Goal: Information Seeking & Learning: Learn about a topic

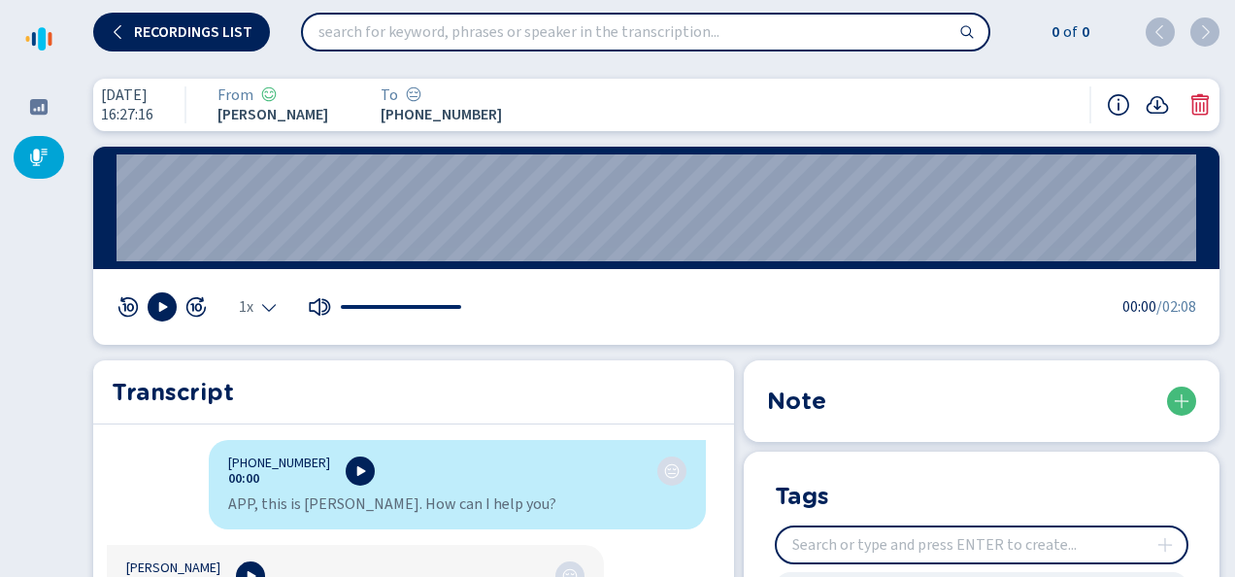
scroll to position [3107, 0]
click at [111, 32] on icon at bounding box center [119, 32] width 16 height 16
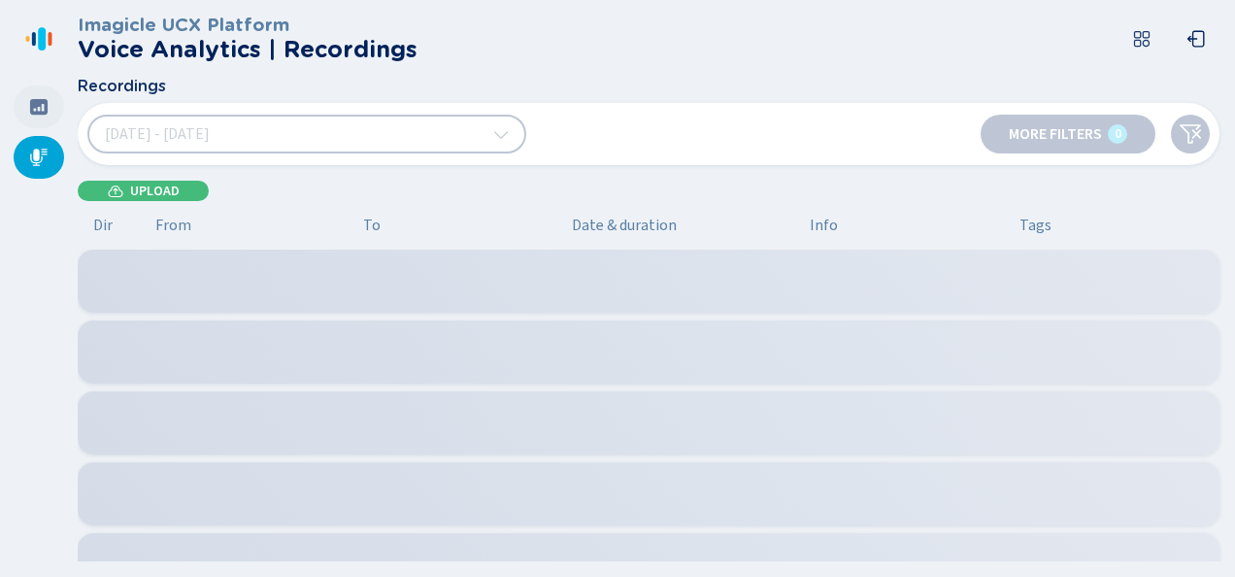
click at [41, 105] on icon at bounding box center [38, 107] width 17 height 16
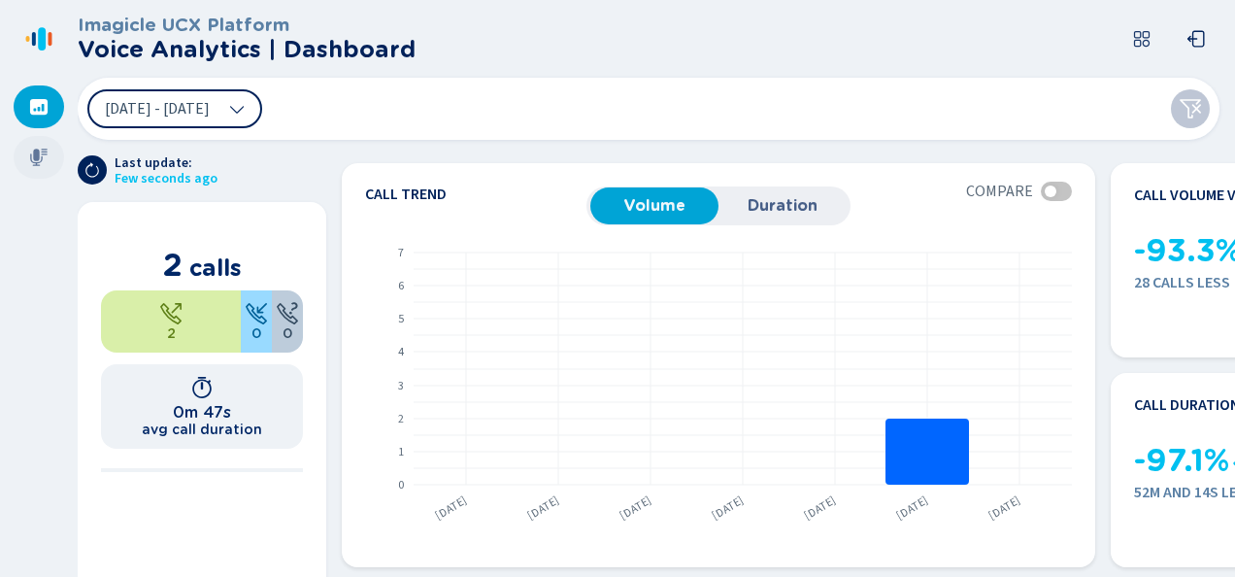
click at [44, 142] on div at bounding box center [39, 157] width 50 height 43
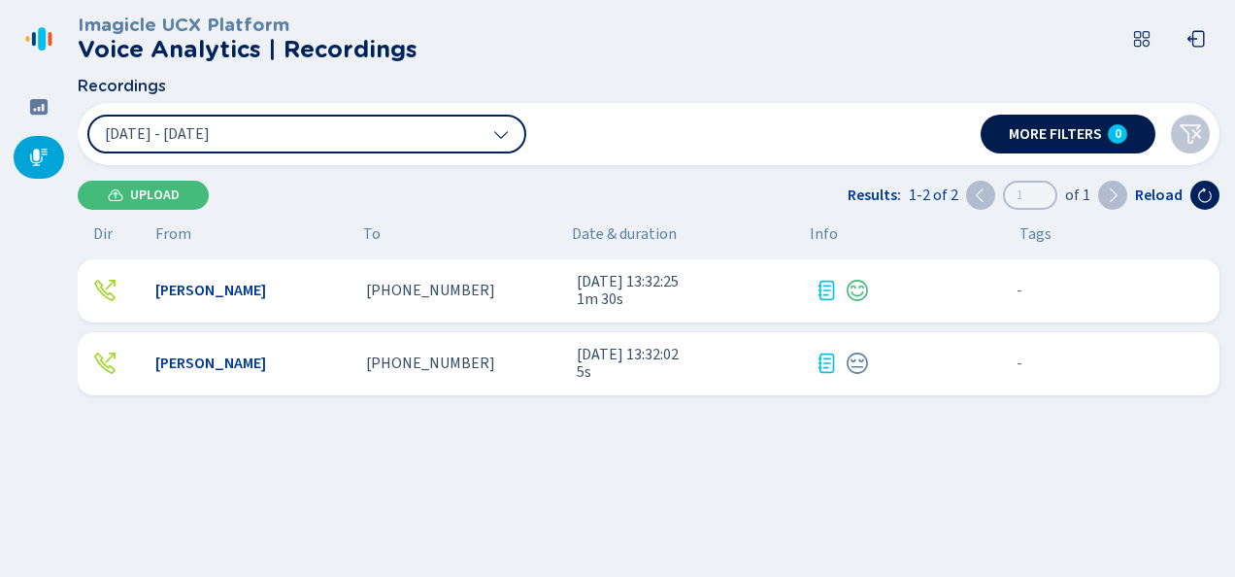
click at [1045, 148] on button "More filters 0" at bounding box center [1068, 134] width 175 height 39
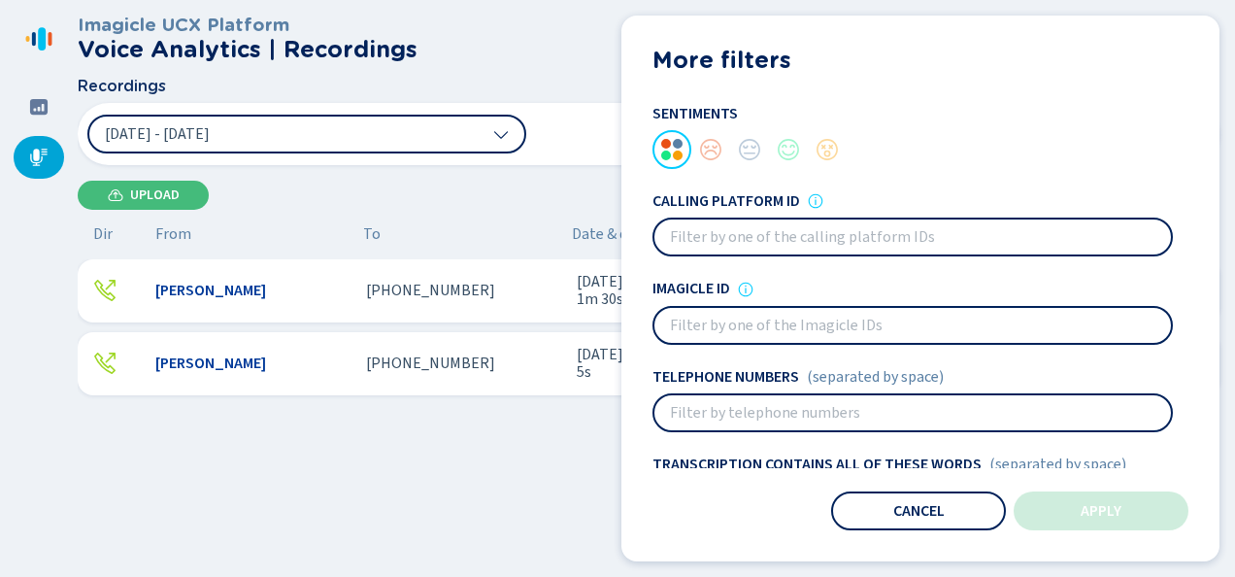
click at [835, 396] on input at bounding box center [912, 412] width 517 height 35
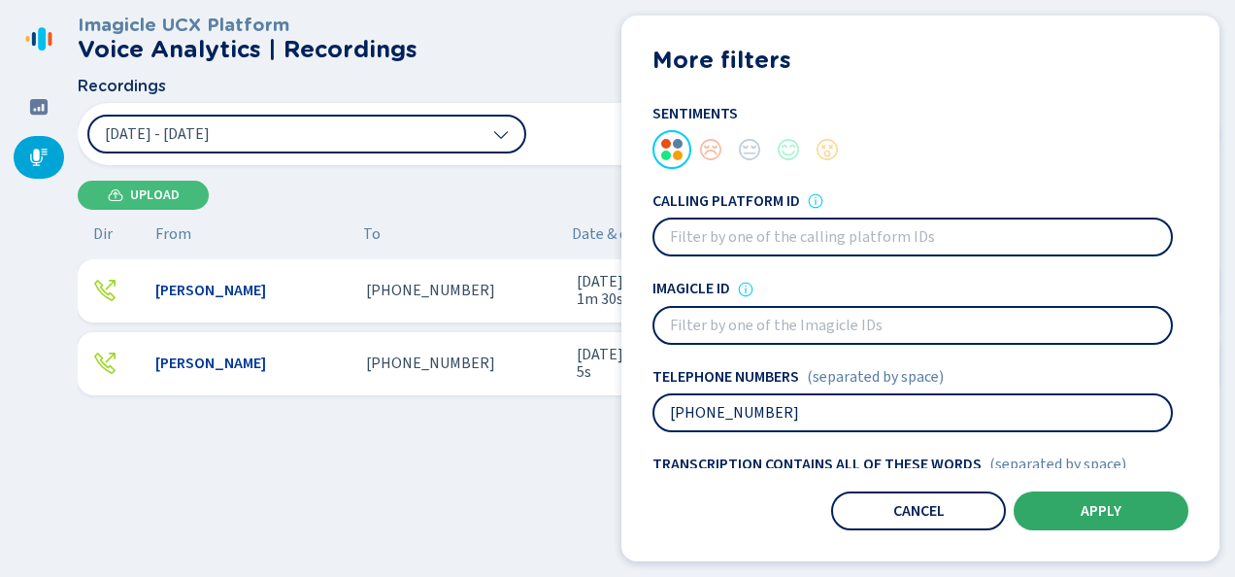
type input "918 832 7701"
click at [1083, 507] on span "Apply" at bounding box center [1101, 511] width 41 height 16
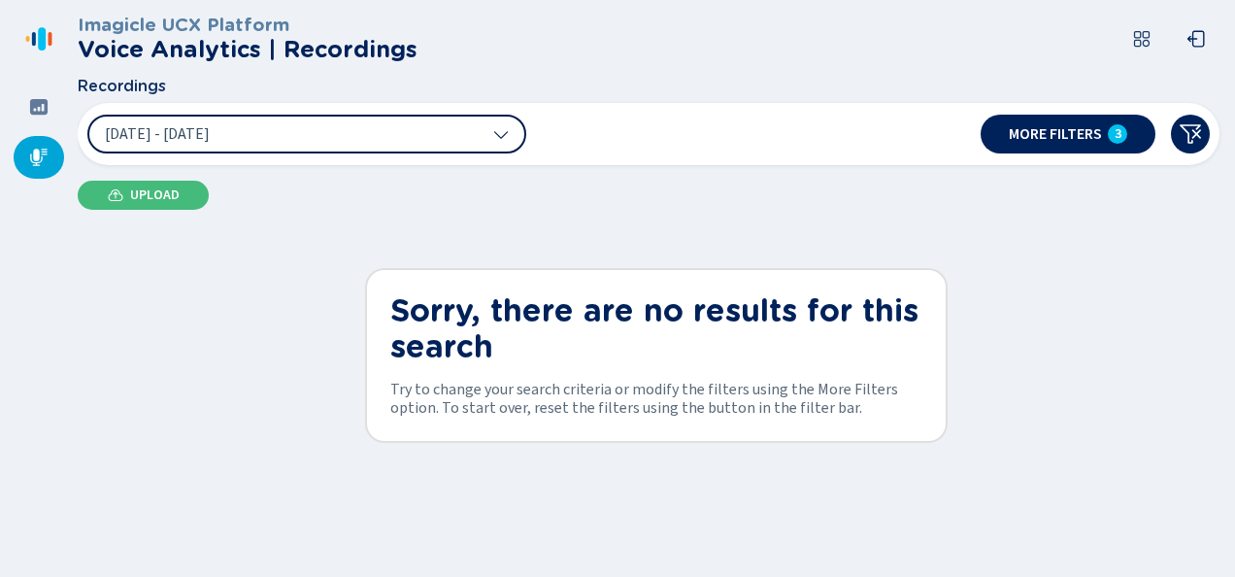
click at [352, 142] on button "[DATE] - [DATE]" at bounding box center [306, 134] width 439 height 39
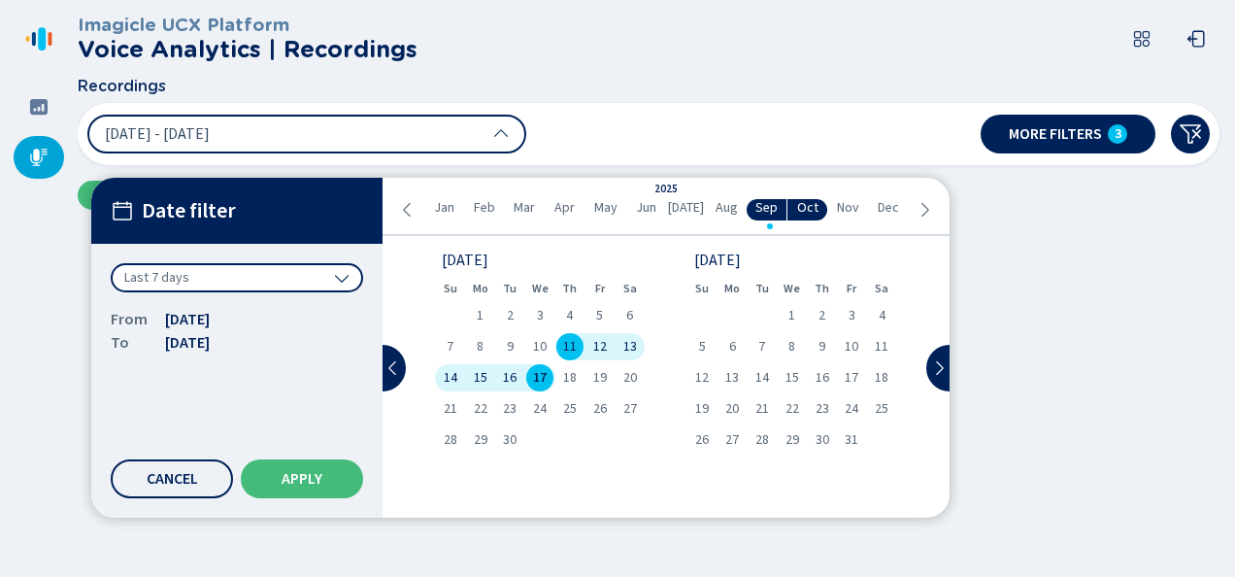
click at [326, 276] on div "Last 7 days" at bounding box center [237, 277] width 252 height 29
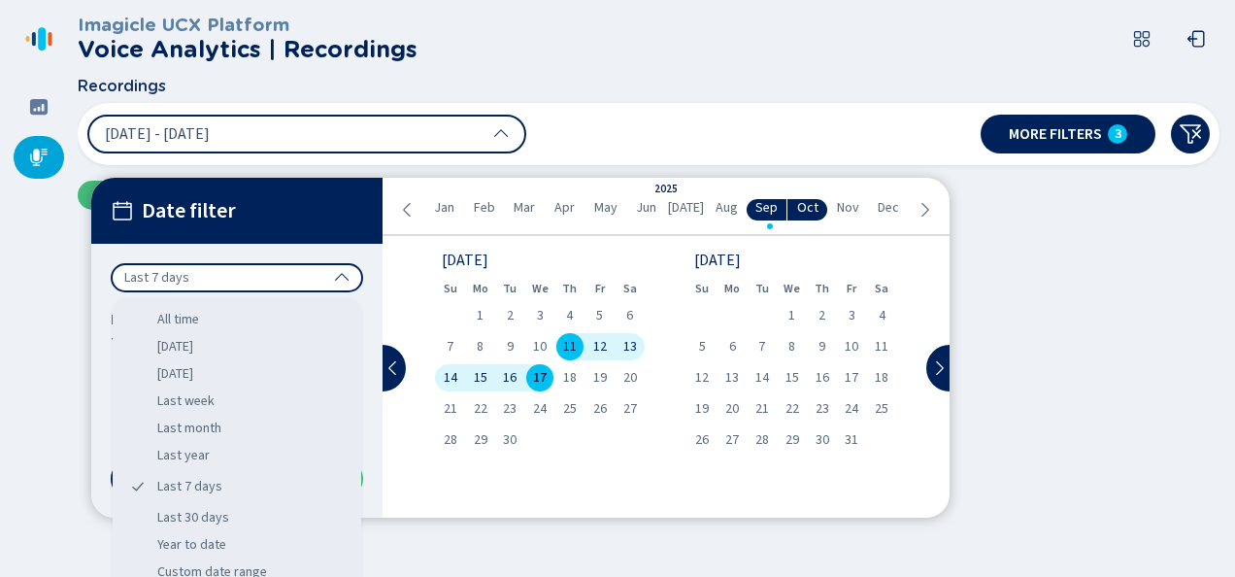
click at [281, 428] on div "Last month" at bounding box center [236, 428] width 233 height 27
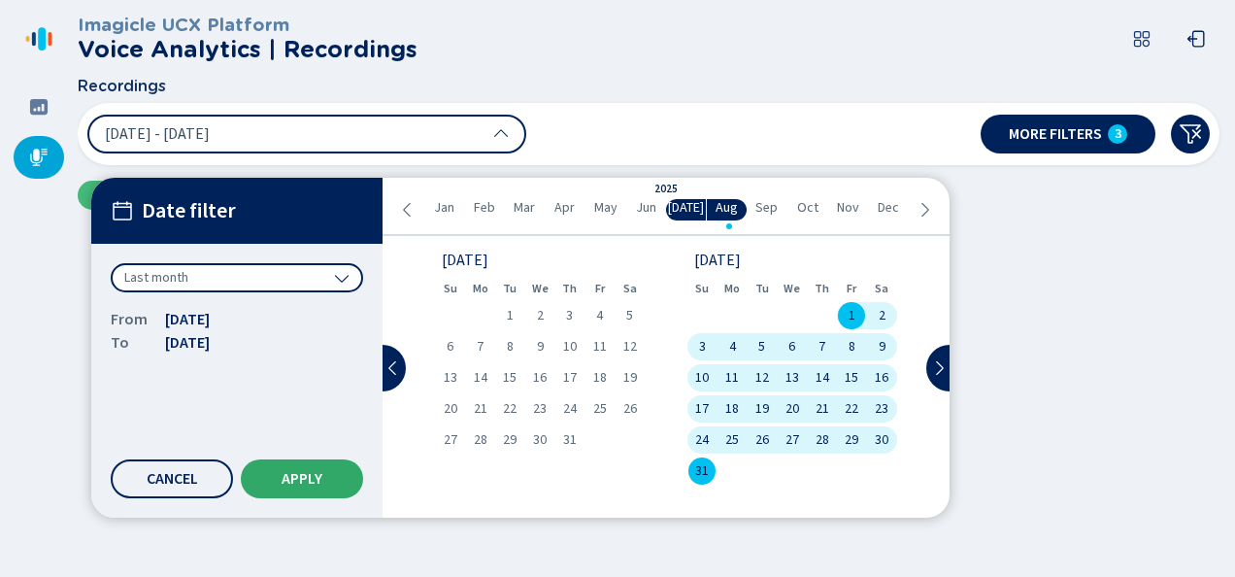
click at [285, 484] on span "Apply" at bounding box center [302, 479] width 41 height 16
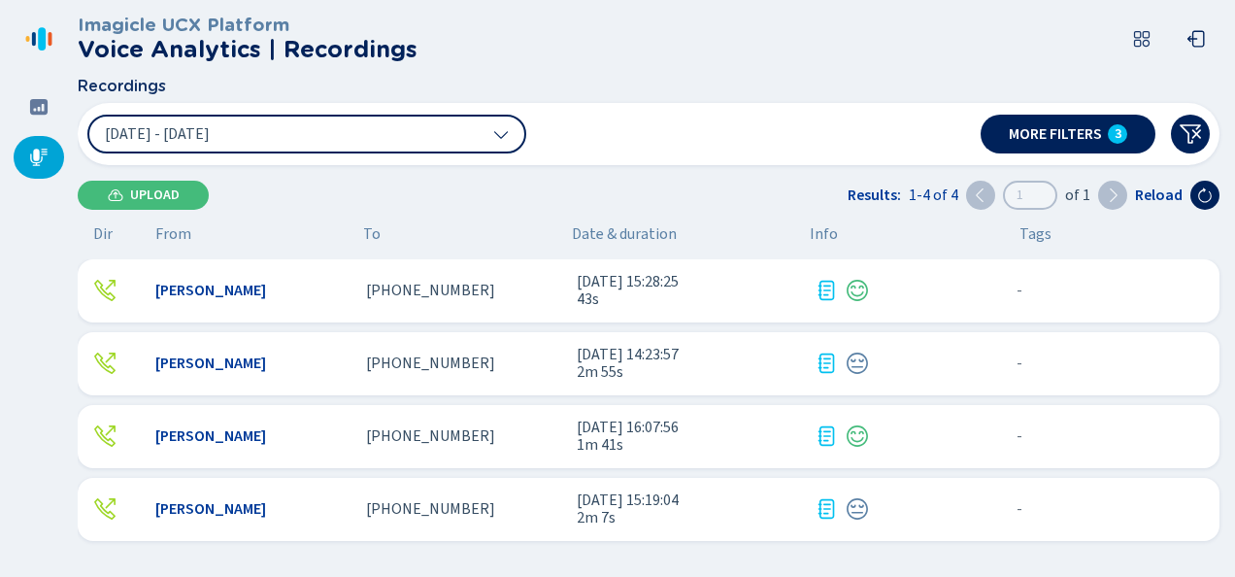
click at [442, 513] on span "+19188327701" at bounding box center [430, 508] width 129 height 17
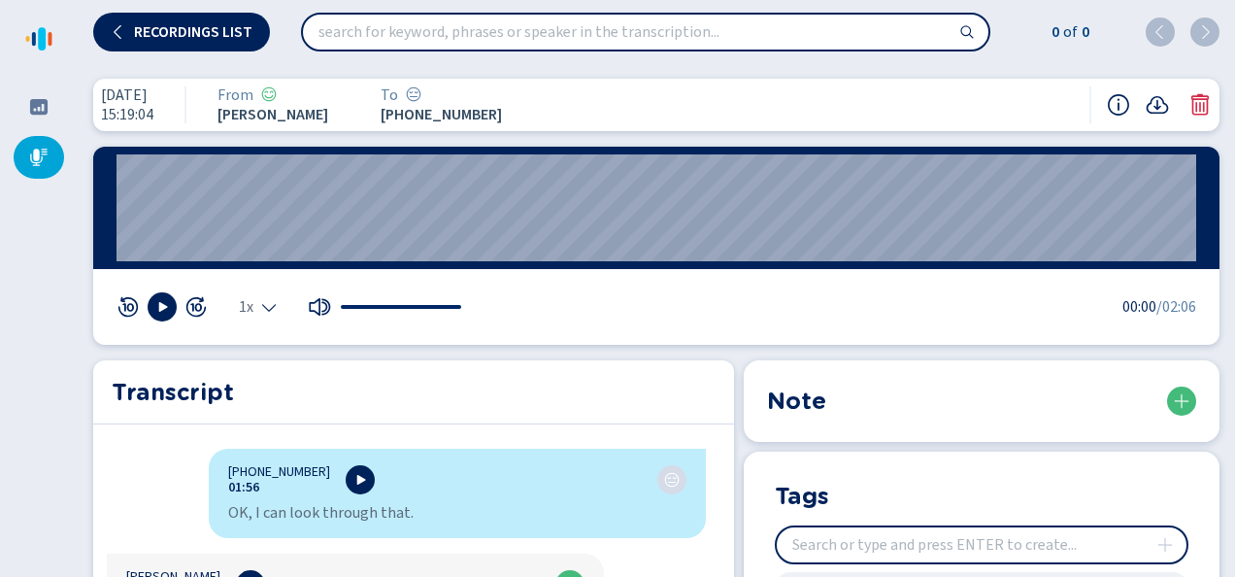
scroll to position [1888, 0]
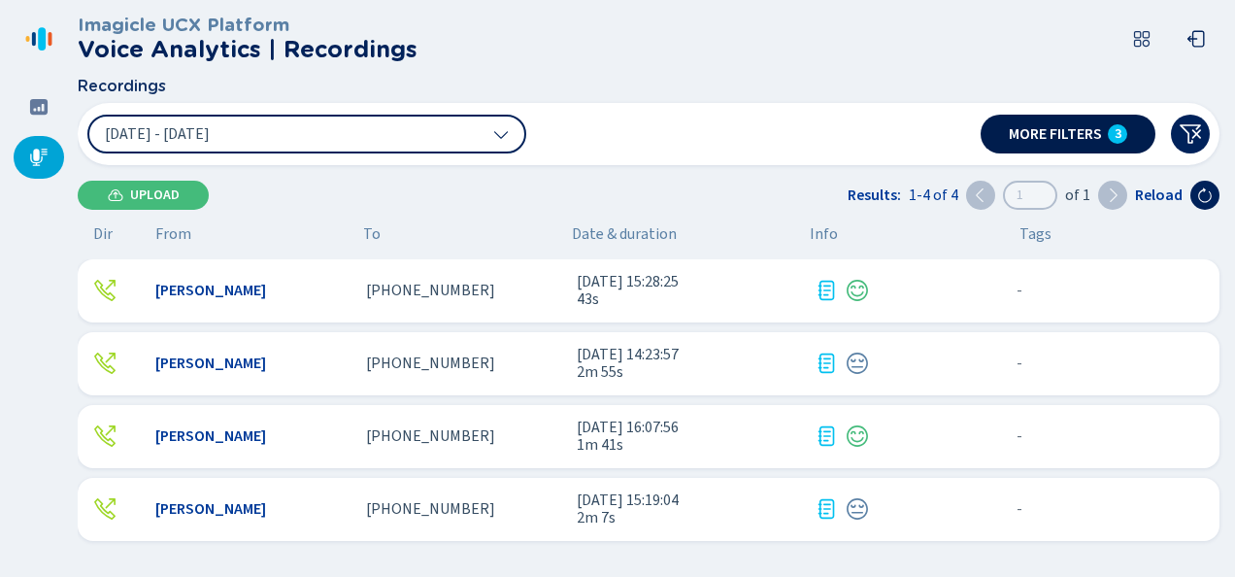
click at [1097, 140] on span "More filters" at bounding box center [1055, 134] width 93 height 16
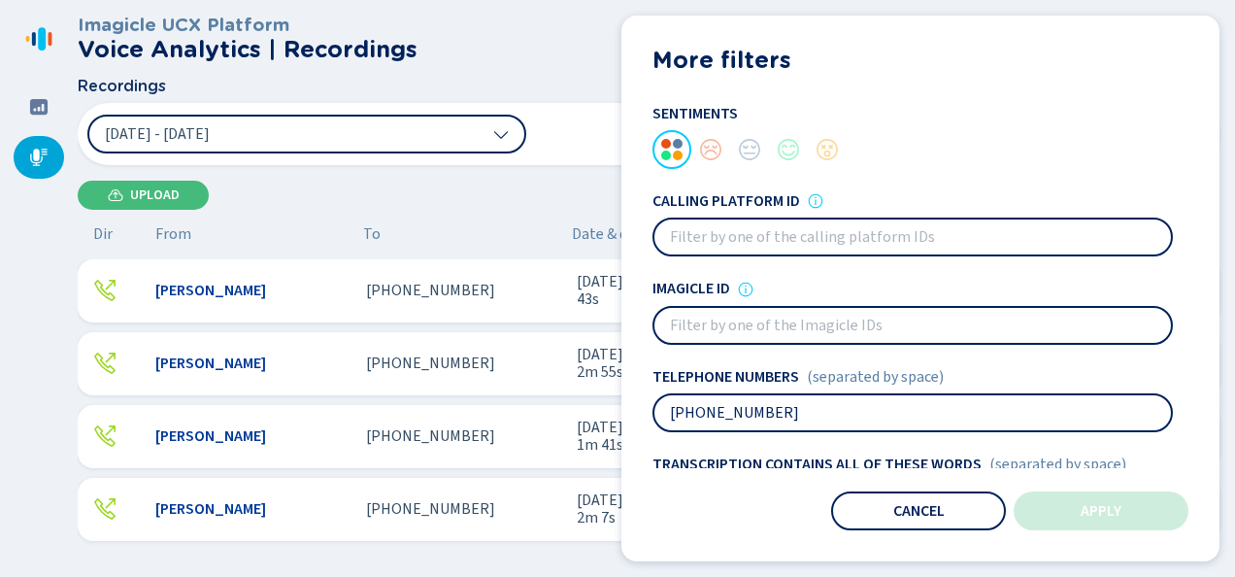
click at [935, 405] on input "918 832 7701" at bounding box center [912, 412] width 517 height 35
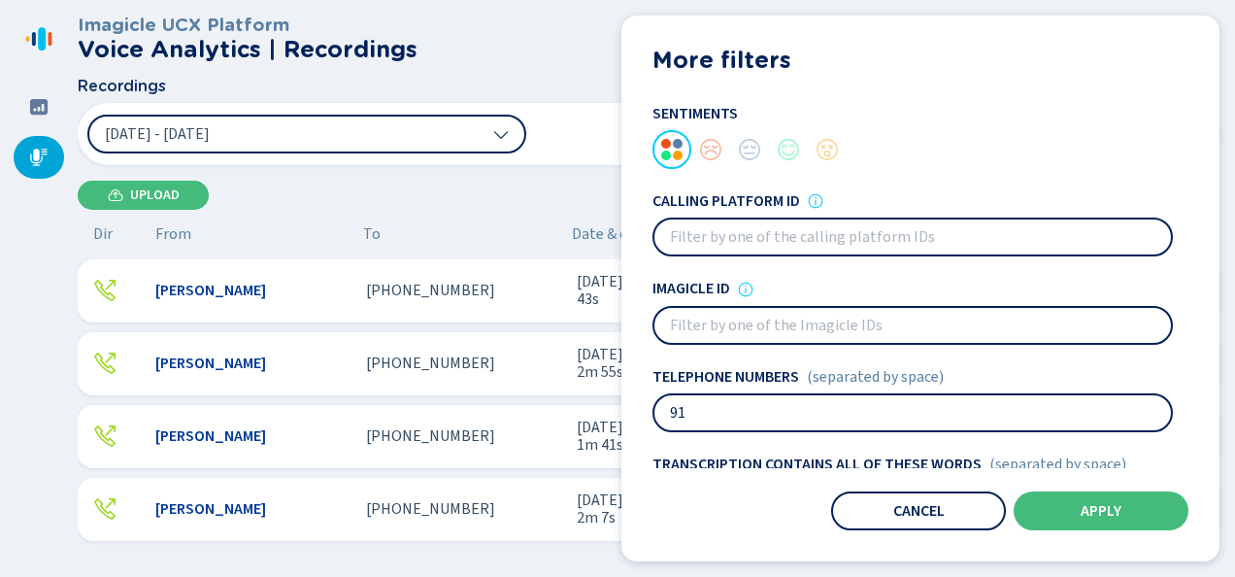
type input "9"
click at [866, 395] on input at bounding box center [912, 412] width 517 height 35
type input "713 991 7070"
click at [1169, 504] on button "Apply" at bounding box center [1101, 510] width 175 height 39
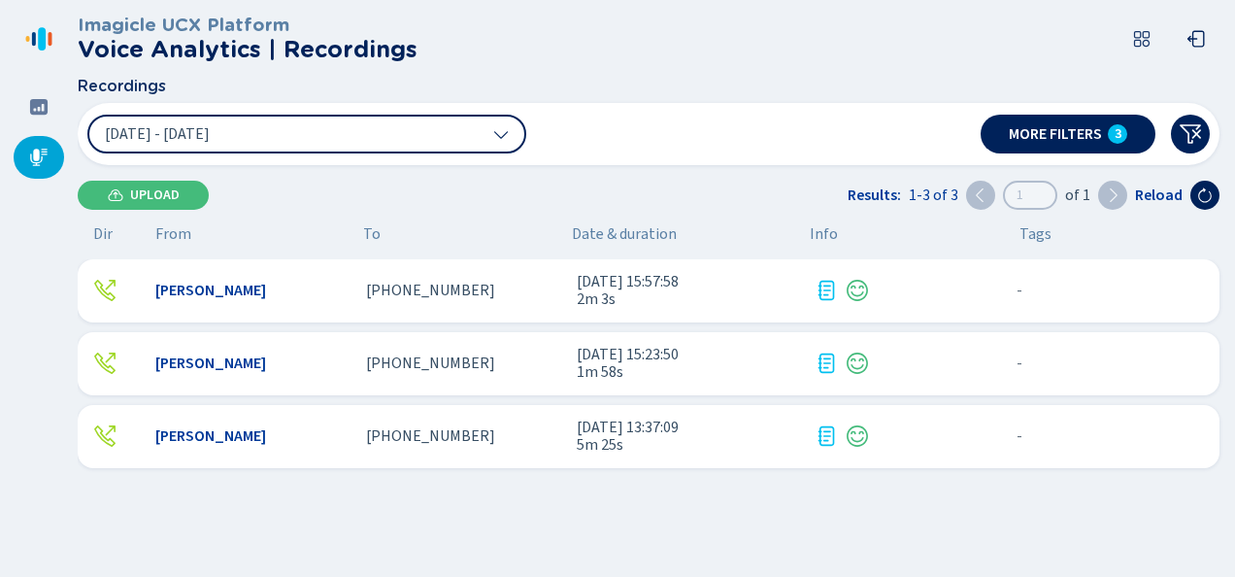
click at [486, 350] on div "Mallory Cooke +17139917070 28 Aug 2025 - 15:23:50 1m 58s - {{hiddenTagsCount}} …" at bounding box center [649, 363] width 1142 height 63
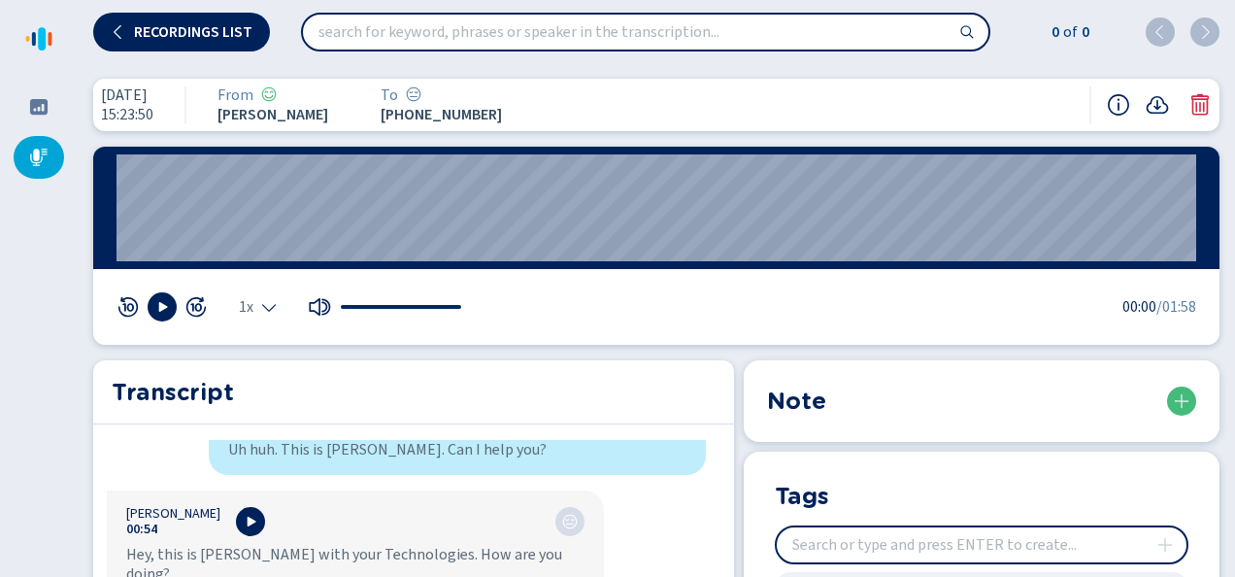
scroll to position [874, 0]
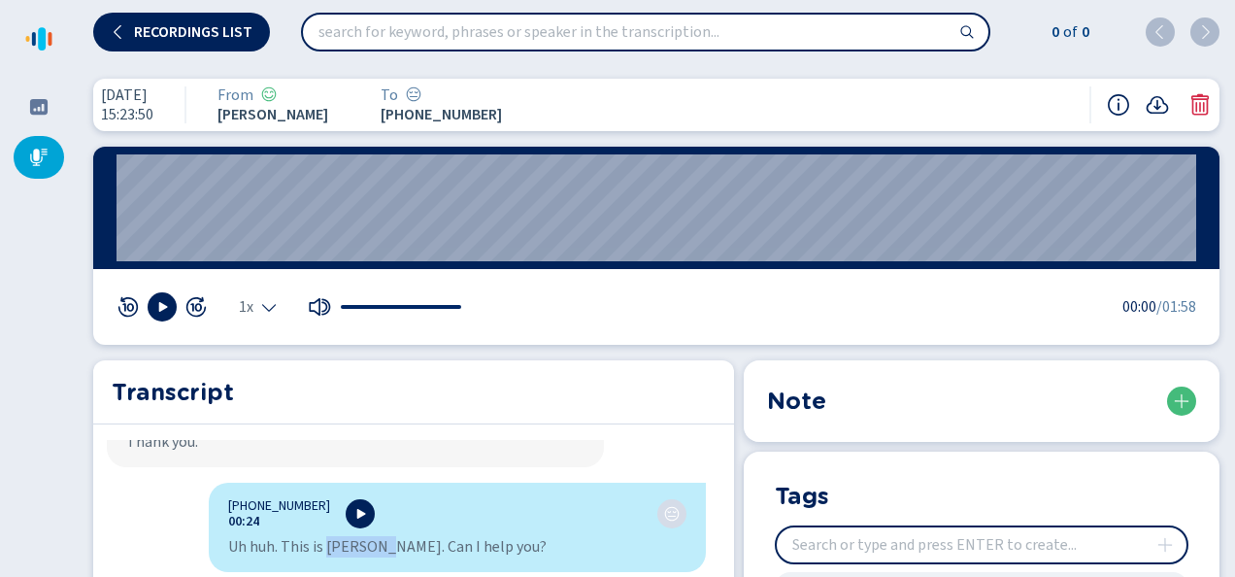
drag, startPoint x: 320, startPoint y: 508, endPoint x: 381, endPoint y: 508, distance: 60.2
click at [381, 537] on div "Uh huh. This is Armando. Can I help you?" at bounding box center [457, 546] width 458 height 19
copy div "Armando."
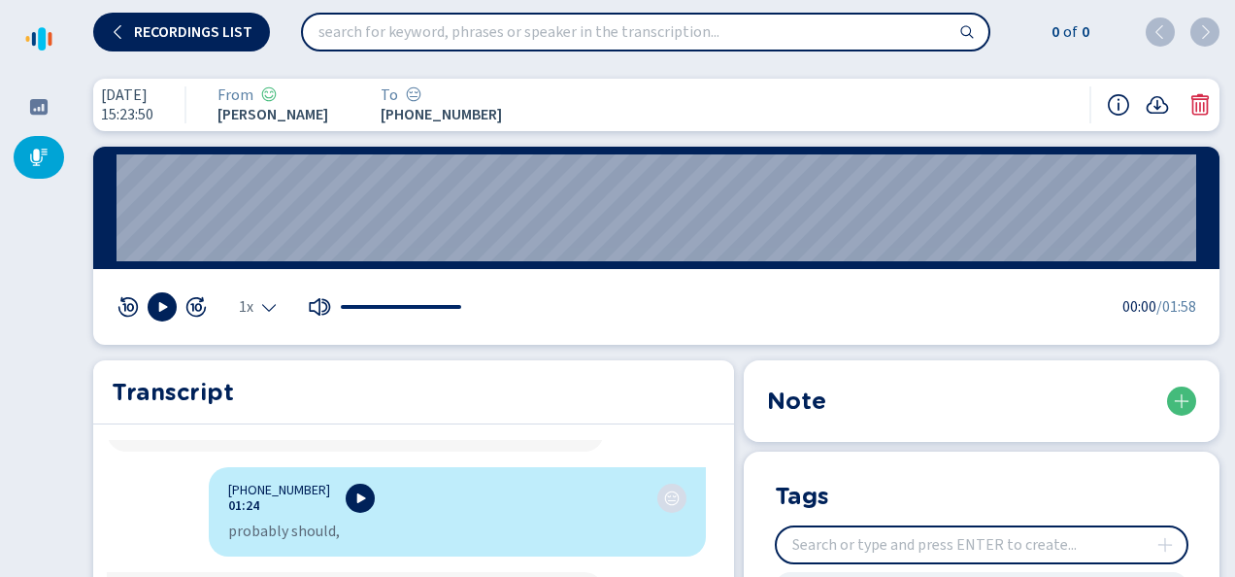
scroll to position [1619, 0]
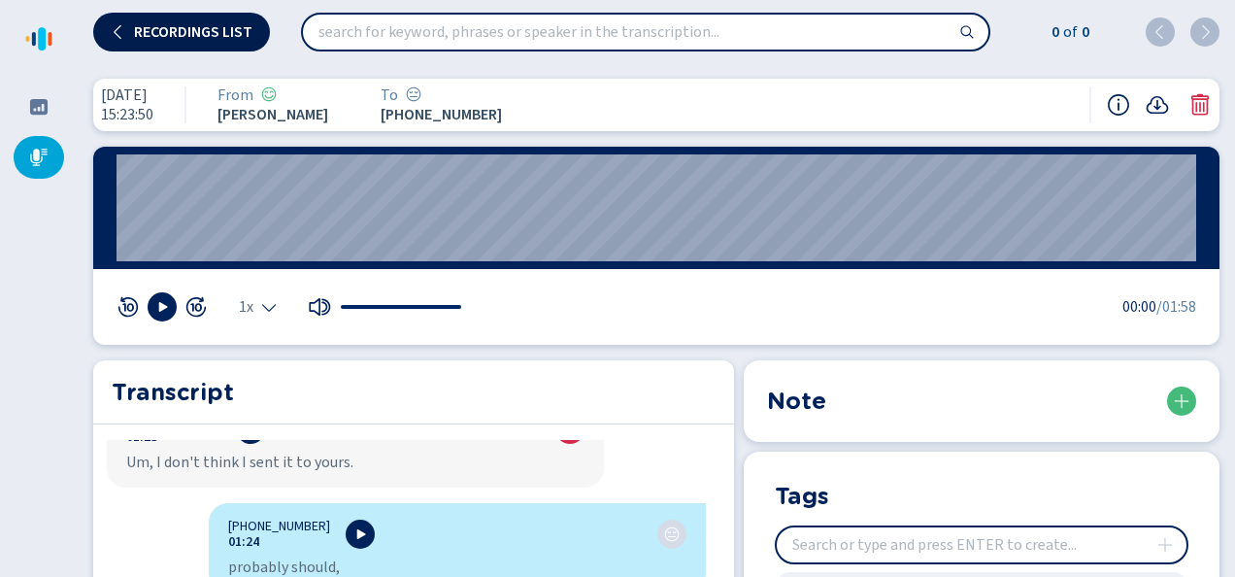
click at [227, 31] on span "Recordings list" at bounding box center [193, 32] width 118 height 16
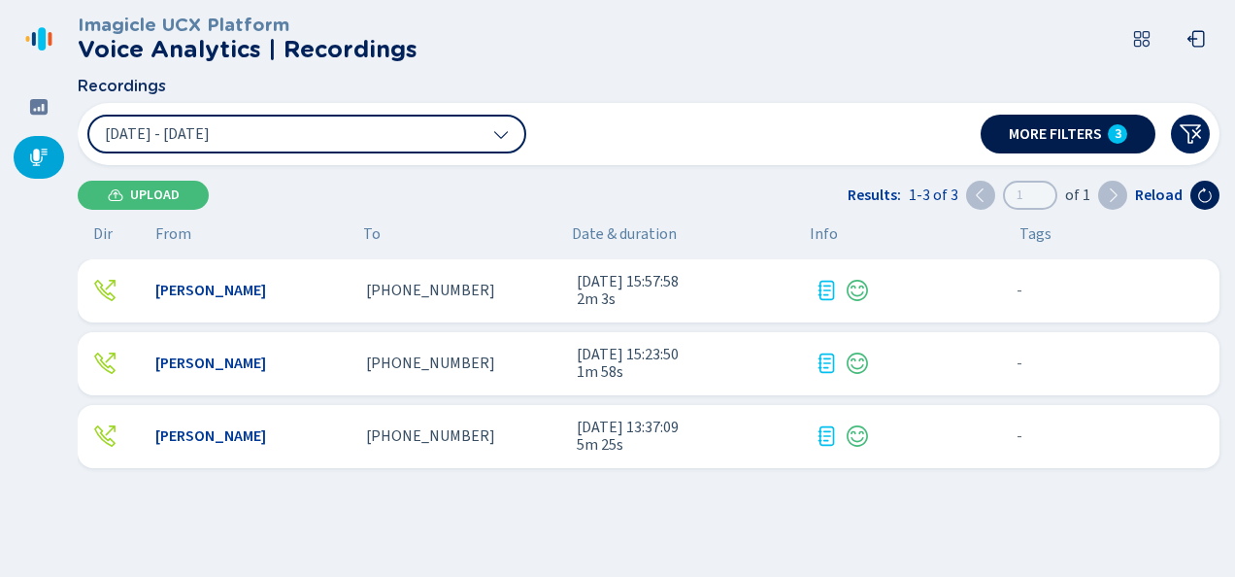
click at [1047, 136] on span "More filters" at bounding box center [1055, 134] width 93 height 16
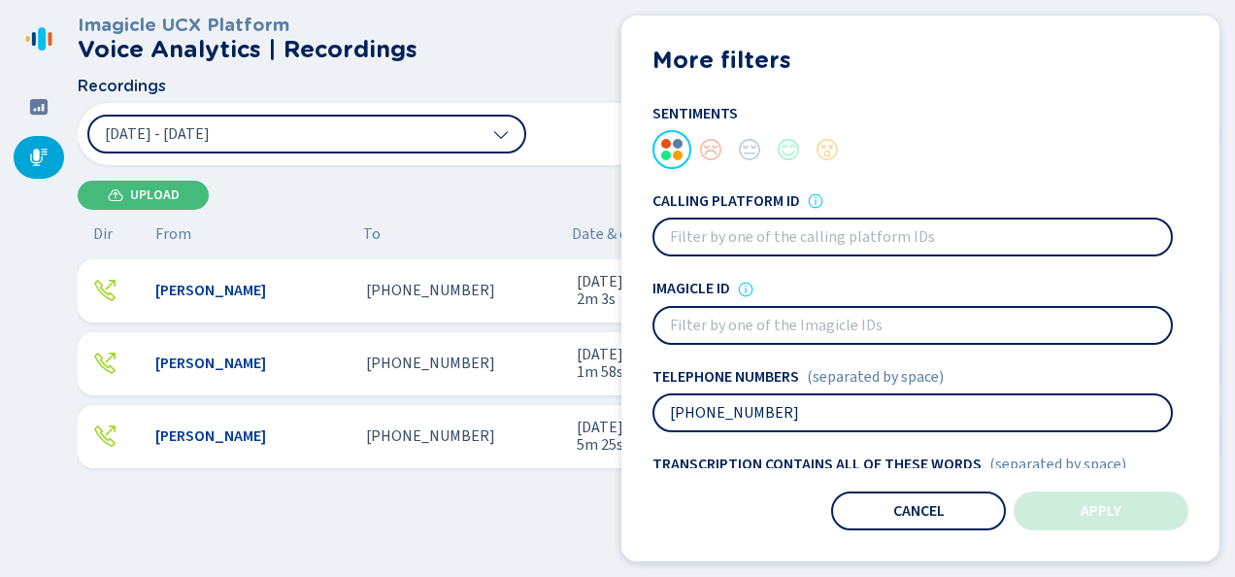
drag, startPoint x: 787, startPoint y: 420, endPoint x: 609, endPoint y: 405, distance: 178.4
click at [609, 165] on div "Recordings 1 Aug 2025 - 31 Aug 2025 More filters 3 More filters Sentiments Call…" at bounding box center [649, 121] width 1142 height 87
type input "860 291 8177"
click at [1088, 501] on button "Apply" at bounding box center [1101, 510] width 175 height 39
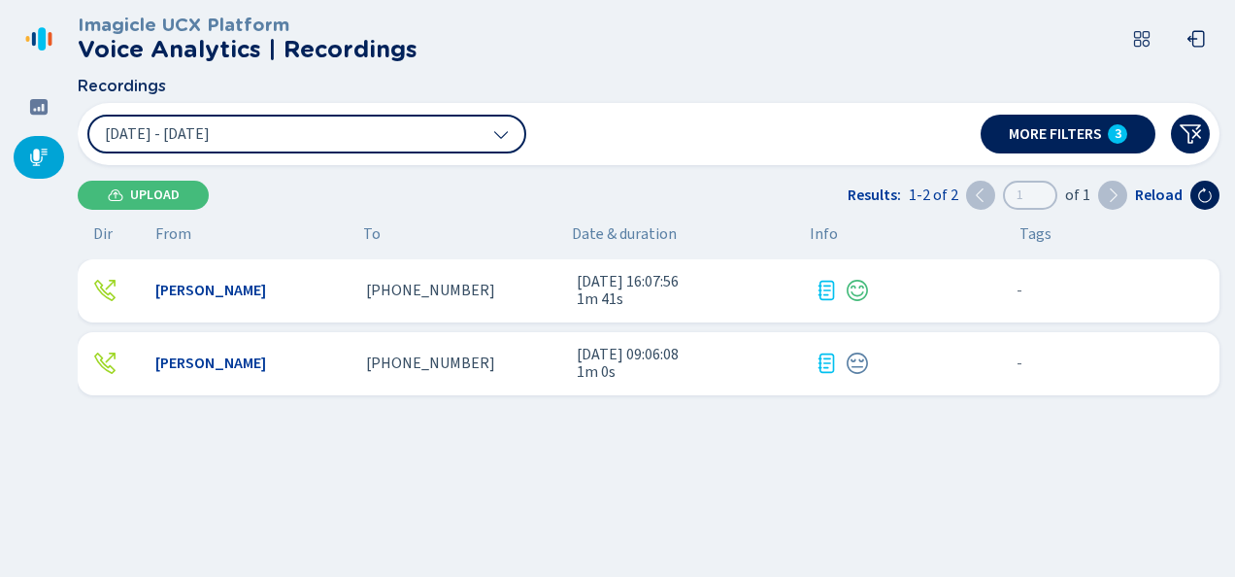
click at [466, 303] on div "Mallory Cooke +18602918177 28 Aug 2025 - 16:07:56 1m 41s - {{hiddenTagsCount}} …" at bounding box center [649, 290] width 1142 height 63
